Goal: Information Seeking & Learning: Learn about a topic

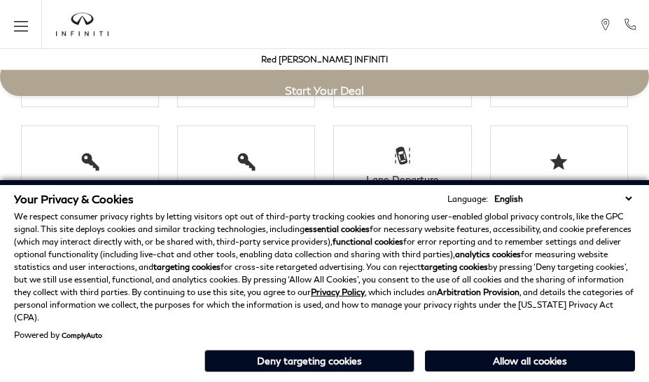
scroll to position [2354, 0]
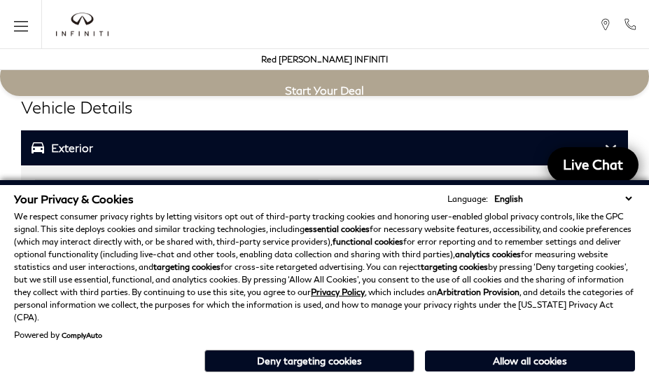
scroll to position [2375, 0]
